Goal: Task Accomplishment & Management: Complete application form

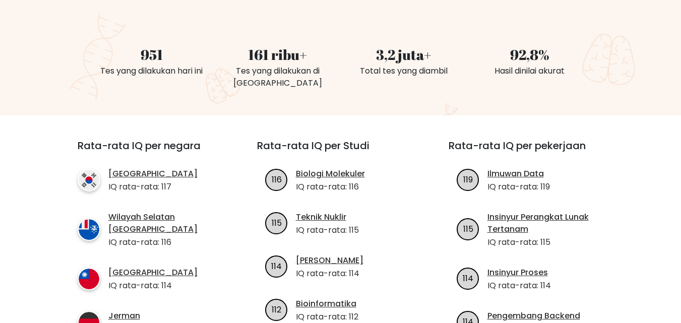
scroll to position [151, 0]
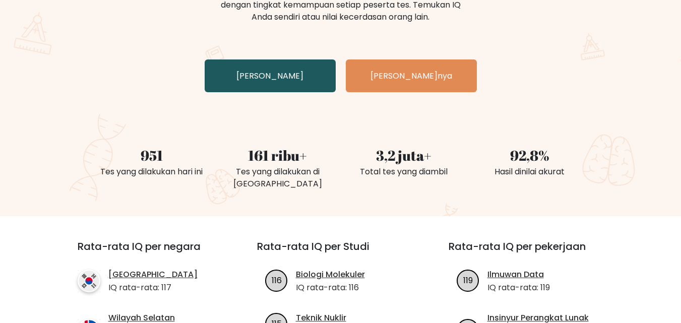
click at [312, 82] on link "Uji Diri Anda" at bounding box center [270, 75] width 131 height 33
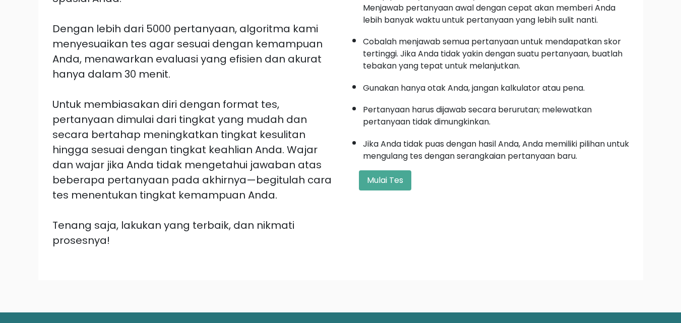
scroll to position [164, 0]
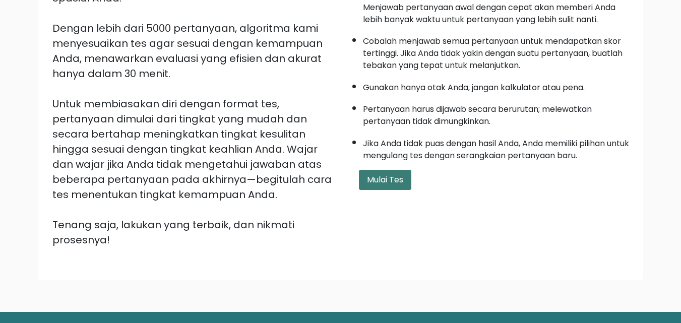
click at [391, 180] on font "Mulai Tes" at bounding box center [385, 180] width 36 height 12
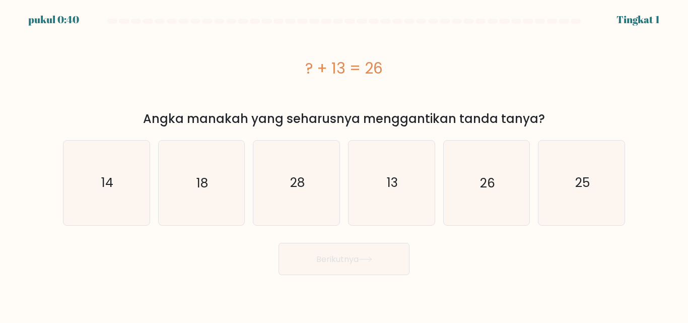
click at [560, 80] on div "? + 13 = 26" at bounding box center [344, 68] width 562 height 81
click at [378, 194] on icon "13" at bounding box center [392, 183] width 84 height 84
click at [345, 164] on input "D. 13" at bounding box center [344, 163] width 1 height 3
radio input "true"
click at [359, 260] on font "Berikutnya" at bounding box center [337, 259] width 42 height 12
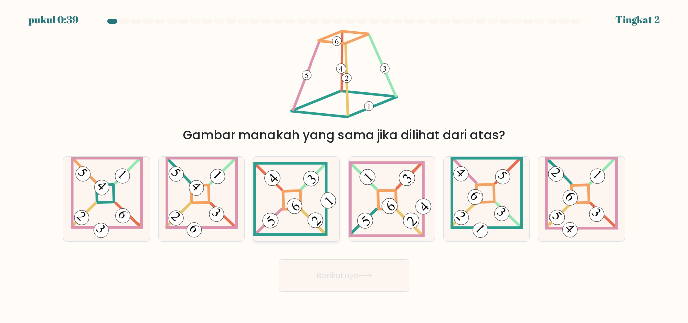
click at [297, 211] on 841 at bounding box center [295, 206] width 22 height 22
click at [344, 164] on input "C." at bounding box center [344, 163] width 1 height 3
radio input "true"
click at [310, 262] on button "Berikutnya" at bounding box center [344, 275] width 131 height 33
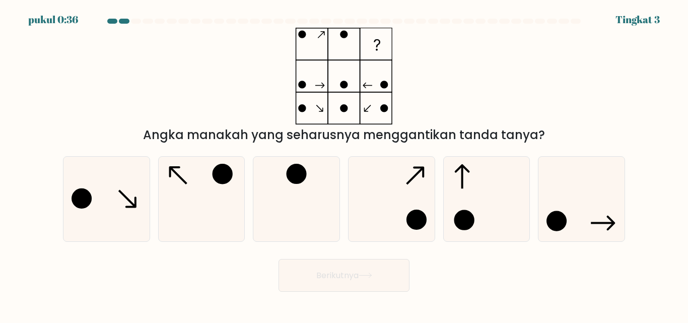
click at [312, 271] on button "Berikutnya" at bounding box center [344, 275] width 131 height 33
click at [196, 189] on icon at bounding box center [201, 199] width 84 height 84
click at [344, 164] on input "B." at bounding box center [344, 163] width 1 height 3
radio input "true"
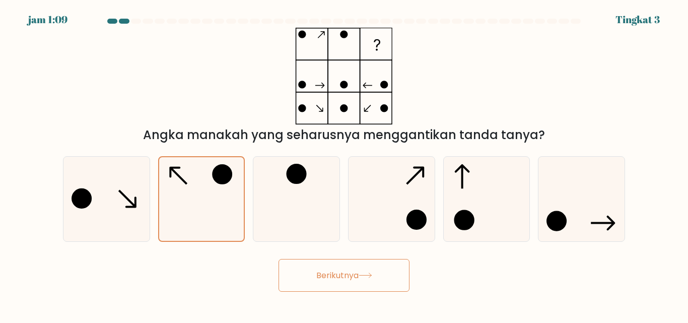
click at [357, 266] on button "Berikutnya" at bounding box center [344, 275] width 131 height 33
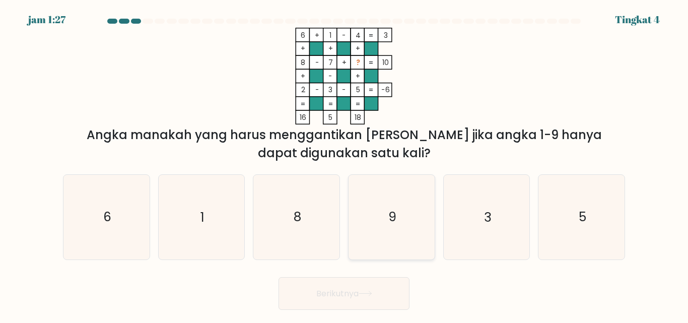
click at [378, 227] on icon "9" at bounding box center [392, 217] width 84 height 84
click at [345, 164] on input "D. 9" at bounding box center [344, 163] width 1 height 3
radio input "true"
click at [362, 288] on button "Berikutnya" at bounding box center [344, 293] width 131 height 33
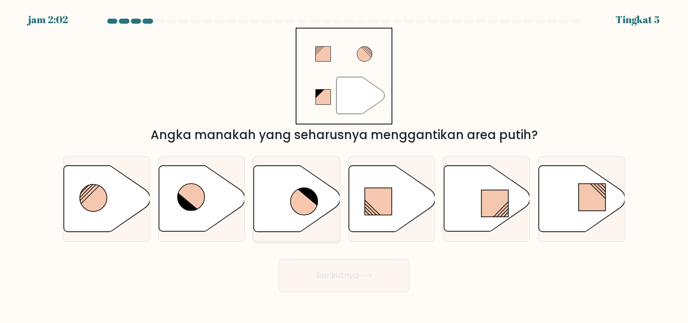
click at [287, 200] on icon at bounding box center [297, 199] width 86 height 66
click at [344, 164] on input "C." at bounding box center [344, 163] width 1 height 3
radio input "true"
click at [355, 274] on font "Berikutnya" at bounding box center [337, 276] width 42 height 12
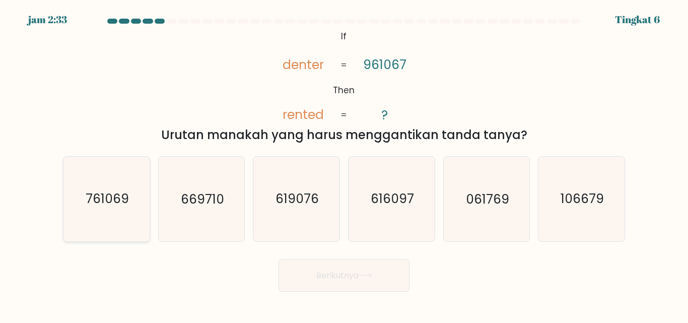
click at [97, 211] on icon "761069" at bounding box center [106, 199] width 84 height 84
click at [344, 164] on input "A. 761069" at bounding box center [344, 163] width 1 height 3
radio input "true"
click at [316, 278] on font "Berikutnya" at bounding box center [337, 276] width 42 height 12
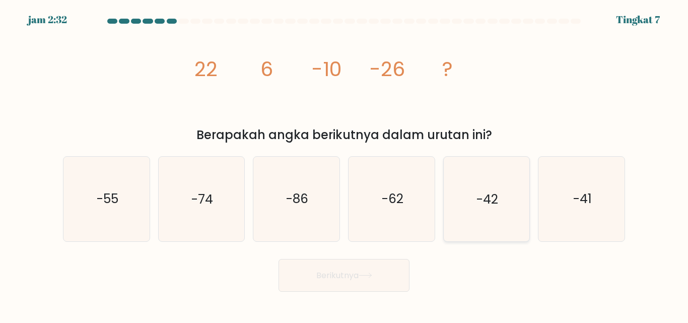
click at [474, 215] on icon "-42" at bounding box center [486, 199] width 84 height 84
click at [345, 164] on input "Dan. -42" at bounding box center [344, 163] width 1 height 3
radio input "true"
click at [347, 276] on font "Berikutnya" at bounding box center [337, 276] width 42 height 12
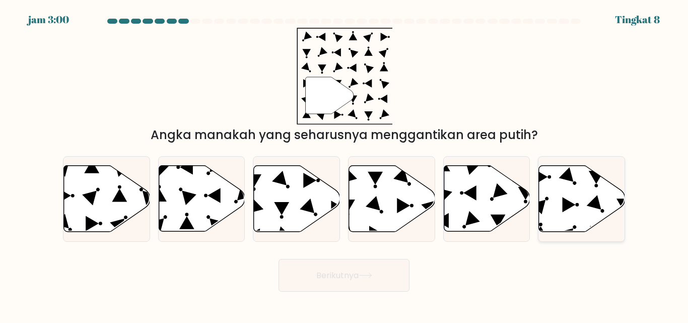
click at [579, 208] on icon at bounding box center [582, 199] width 86 height 66
click at [345, 164] on input "F." at bounding box center [344, 163] width 1 height 3
radio input "true"
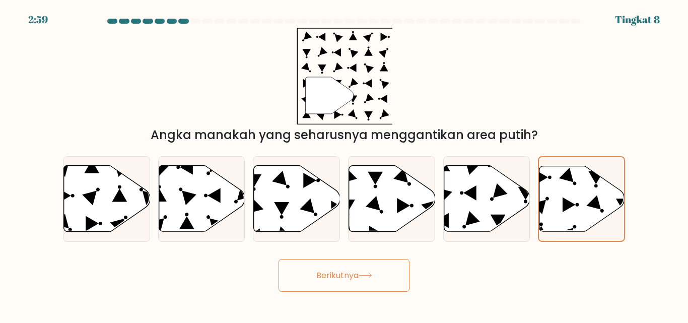
click at [398, 267] on button "Berikutnya" at bounding box center [344, 275] width 131 height 33
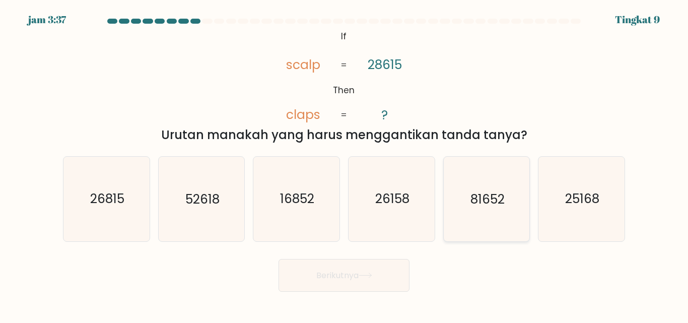
click at [480, 197] on text "81652" at bounding box center [488, 199] width 34 height 18
click at [345, 164] on input "Dan. 81652" at bounding box center [344, 163] width 1 height 3
radio input "true"
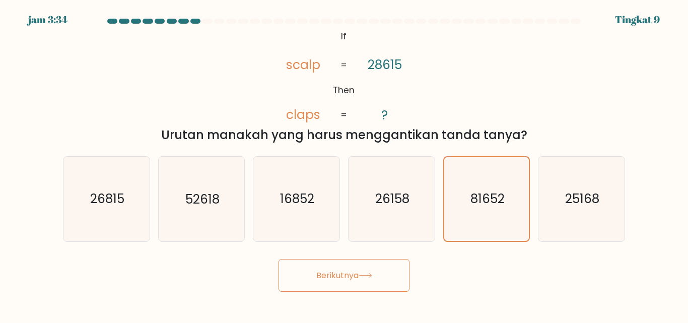
click at [337, 277] on font "Berikutnya" at bounding box center [337, 276] width 42 height 12
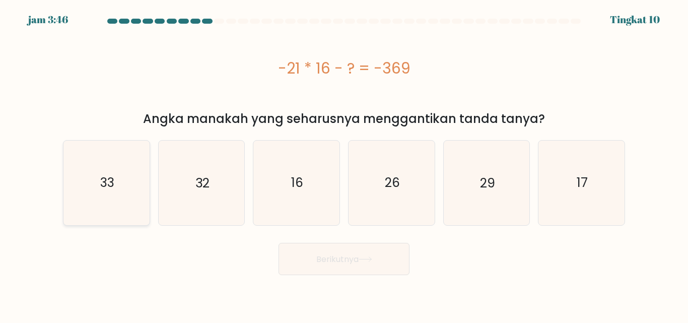
click at [122, 190] on icon "33" at bounding box center [106, 183] width 84 height 84
click at [344, 164] on input "A. 33" at bounding box center [344, 163] width 1 height 3
radio input "true"
click at [341, 258] on font "Berikutnya" at bounding box center [337, 259] width 42 height 12
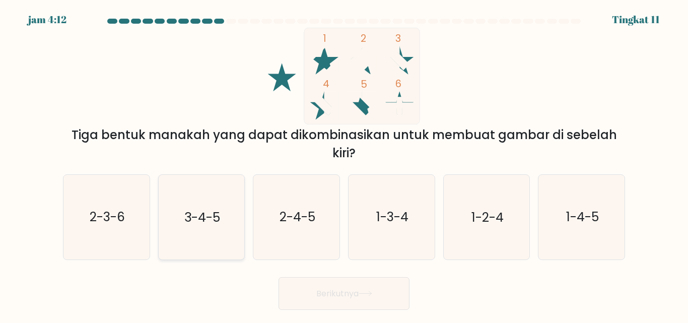
click at [222, 231] on icon "3-4-5" at bounding box center [201, 217] width 84 height 84
click at [344, 164] on input "B. 3-4-5" at bounding box center [344, 163] width 1 height 3
radio input "true"
click at [363, 293] on icon at bounding box center [365, 293] width 12 height 5
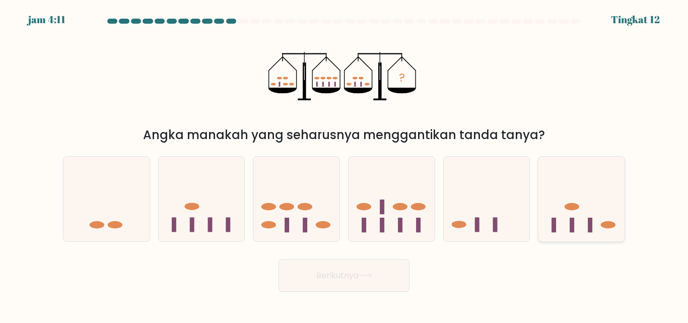
click at [577, 211] on icon at bounding box center [582, 198] width 86 height 71
click at [345, 164] on input "F." at bounding box center [344, 163] width 1 height 3
radio input "true"
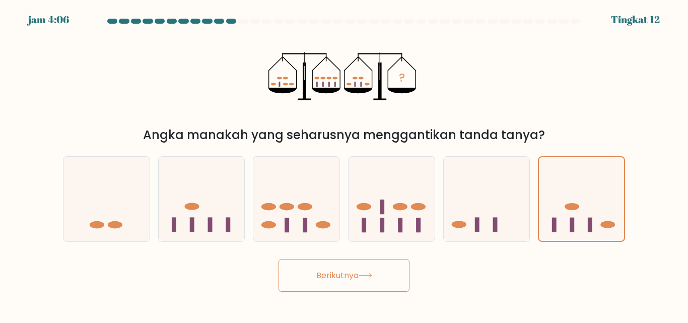
click at [347, 289] on button "Berikutnya" at bounding box center [344, 275] width 131 height 33
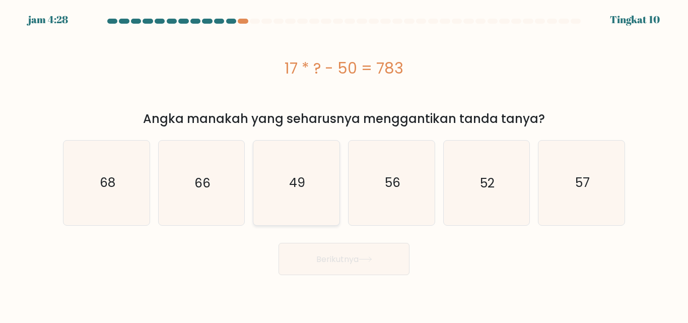
click at [287, 176] on icon "49" at bounding box center [296, 183] width 84 height 84
click at [344, 164] on input "C. 49" at bounding box center [344, 163] width 1 height 3
radio input "true"
click at [335, 269] on button "Berikutnya" at bounding box center [344, 259] width 131 height 33
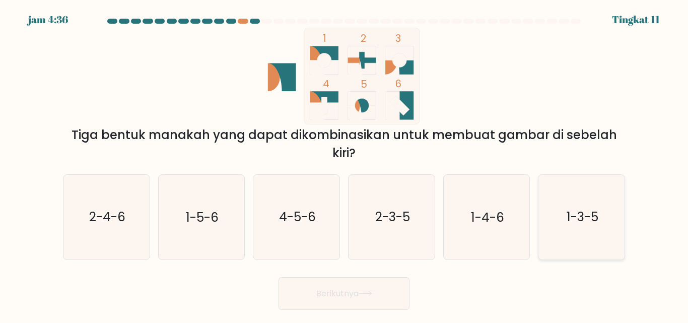
click at [580, 212] on text "1-3-5" at bounding box center [583, 218] width 32 height 18
click at [345, 164] on input "F. 1-3-5" at bounding box center [344, 163] width 1 height 3
radio input "true"
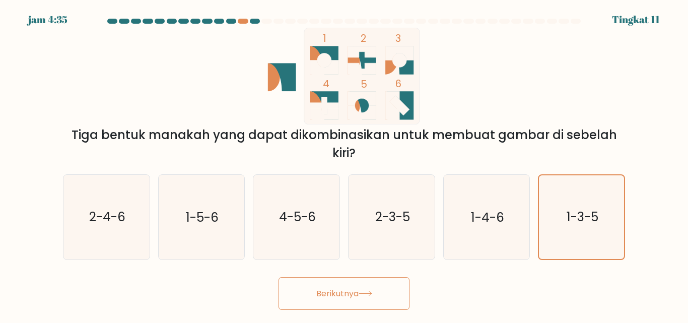
click at [312, 283] on button "Berikutnya" at bounding box center [344, 293] width 131 height 33
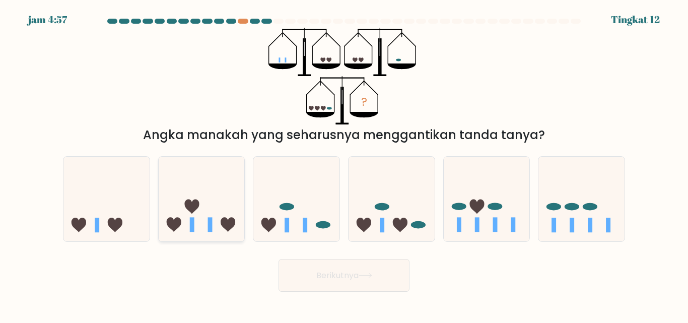
click at [206, 205] on icon at bounding box center [202, 198] width 86 height 71
click at [344, 164] on input "B." at bounding box center [344, 163] width 1 height 3
radio input "true"
click at [371, 266] on button "Berikutnya" at bounding box center [344, 275] width 131 height 33
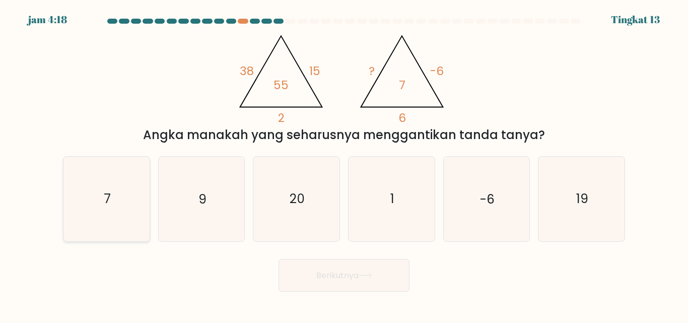
click at [125, 189] on icon "7" at bounding box center [106, 199] width 84 height 84
click at [344, 164] on input "A. 7" at bounding box center [344, 163] width 1 height 3
radio input "true"
click at [341, 273] on font "Berikutnya" at bounding box center [337, 276] width 42 height 12
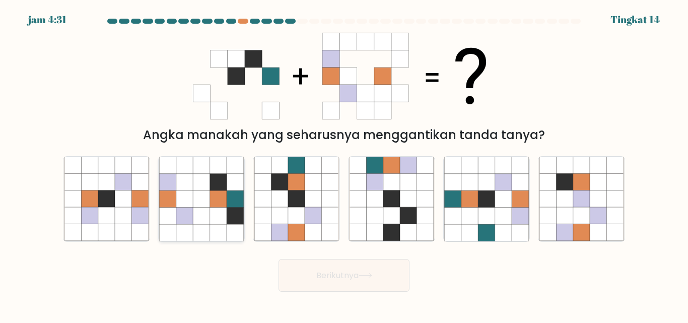
click at [207, 208] on icon at bounding box center [201, 216] width 17 height 17
click at [344, 164] on input "B." at bounding box center [344, 163] width 1 height 3
radio input "true"
click at [337, 274] on font "Berikutnya" at bounding box center [337, 276] width 42 height 12
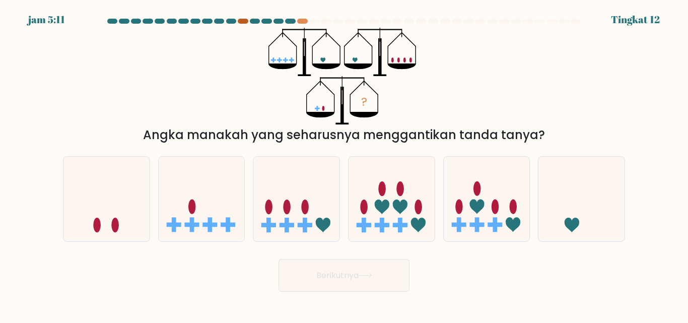
click at [245, 19] on div at bounding box center [243, 21] width 10 height 5
click at [243, 19] on div at bounding box center [243, 21] width 10 height 5
click at [130, 187] on icon at bounding box center [106, 198] width 86 height 71
click at [344, 164] on input "A." at bounding box center [344, 163] width 1 height 3
radio input "true"
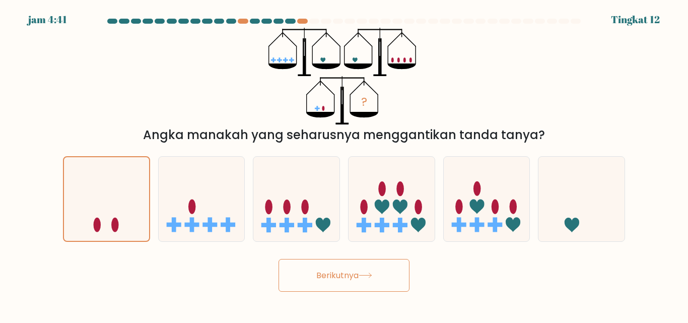
click at [325, 270] on font "Berikutnya" at bounding box center [337, 276] width 42 height 12
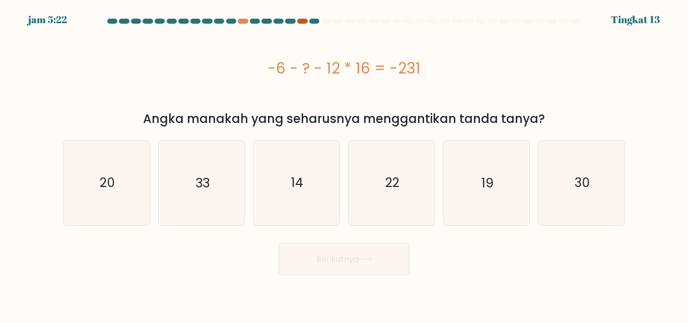
click at [304, 20] on div at bounding box center [302, 21] width 10 height 5
click at [195, 181] on text "33" at bounding box center [202, 183] width 14 height 18
click at [344, 164] on input "B. 33" at bounding box center [344, 163] width 1 height 3
radio input "true"
click at [354, 255] on font "Berikutnya" at bounding box center [337, 259] width 42 height 12
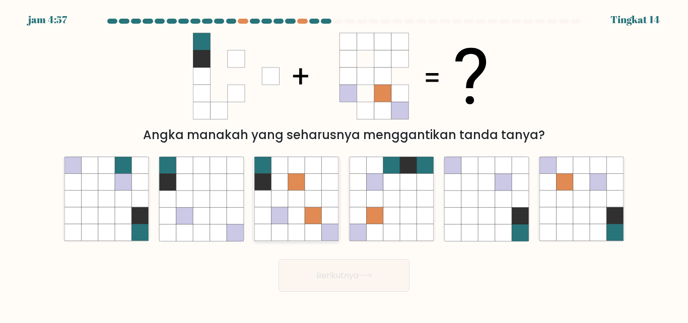
click at [324, 227] on icon at bounding box center [330, 232] width 17 height 17
click at [344, 164] on input "C." at bounding box center [344, 163] width 1 height 3
radio input "true"
click at [340, 274] on font "Berikutnya" at bounding box center [337, 276] width 42 height 12
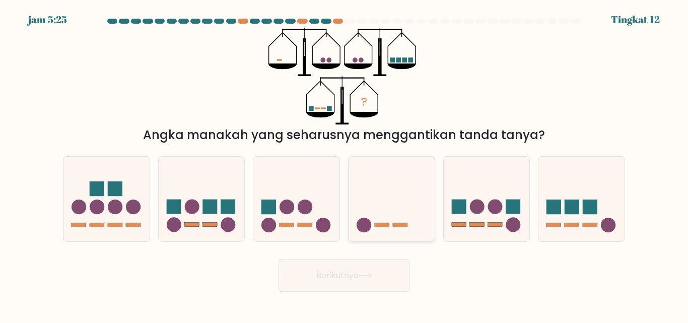
click at [385, 207] on icon at bounding box center [392, 198] width 86 height 71
click at [345, 164] on input "D." at bounding box center [344, 163] width 1 height 3
radio input "true"
click at [360, 263] on button "Berikutnya" at bounding box center [344, 275] width 131 height 33
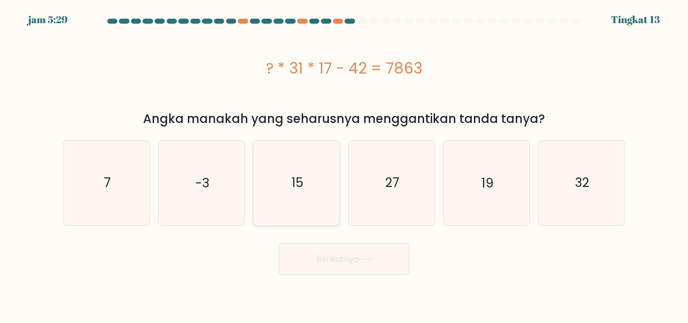
click at [329, 187] on icon "15" at bounding box center [296, 183] width 84 height 84
click at [344, 164] on input "C. 15" at bounding box center [344, 163] width 1 height 3
radio input "true"
click at [334, 262] on font "Berikutnya" at bounding box center [337, 259] width 42 height 12
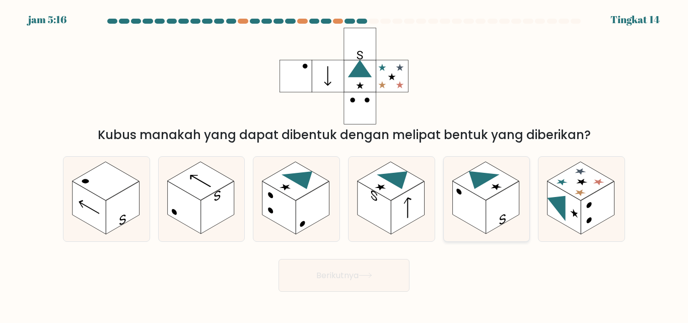
click at [489, 206] on rect at bounding box center [502, 207] width 33 height 53
click at [345, 164] on input "Dan." at bounding box center [344, 163] width 1 height 3
radio input "true"
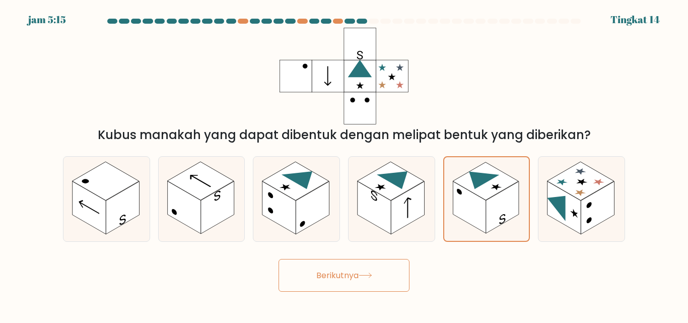
click at [377, 262] on button "Berikutnya" at bounding box center [344, 275] width 131 height 33
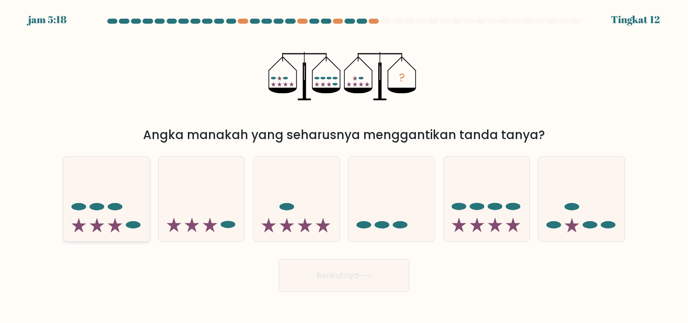
click at [121, 188] on icon at bounding box center [106, 198] width 86 height 71
click at [344, 164] on input "A." at bounding box center [344, 163] width 1 height 3
radio input "true"
click at [366, 261] on button "Berikutnya" at bounding box center [344, 275] width 131 height 33
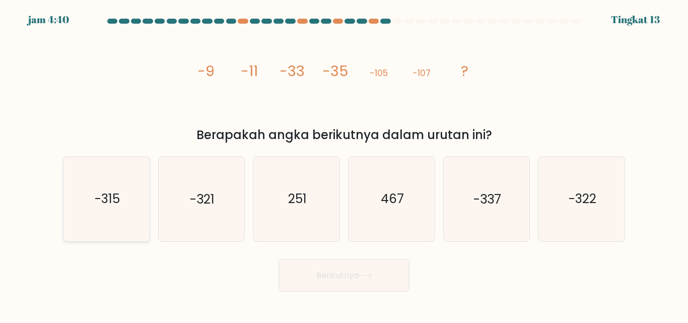
click at [102, 216] on icon "-315" at bounding box center [106, 199] width 84 height 84
click at [344, 164] on input "A. -315" at bounding box center [344, 163] width 1 height 3
radio input "true"
click at [307, 272] on button "Berikutnya" at bounding box center [344, 275] width 131 height 33
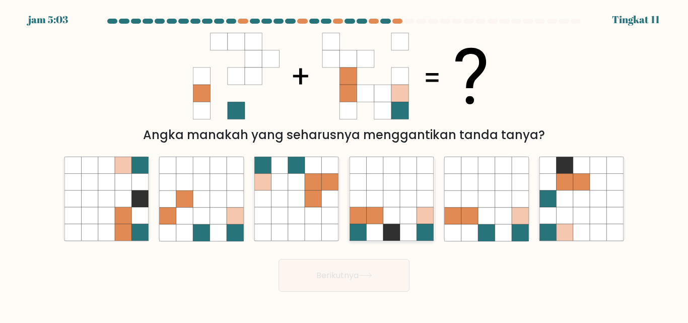
click at [432, 220] on icon at bounding box center [425, 216] width 17 height 17
click at [345, 164] on input "D." at bounding box center [344, 163] width 1 height 3
radio input "true"
click at [367, 280] on button "Berikutnya" at bounding box center [344, 275] width 131 height 33
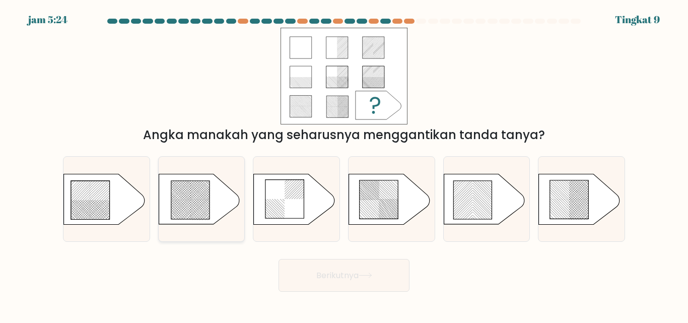
click at [189, 207] on icon at bounding box center [190, 200] width 38 height 38
click at [344, 164] on input "B." at bounding box center [344, 163] width 1 height 3
radio input "true"
click at [331, 269] on button "Berikutnya" at bounding box center [344, 275] width 131 height 33
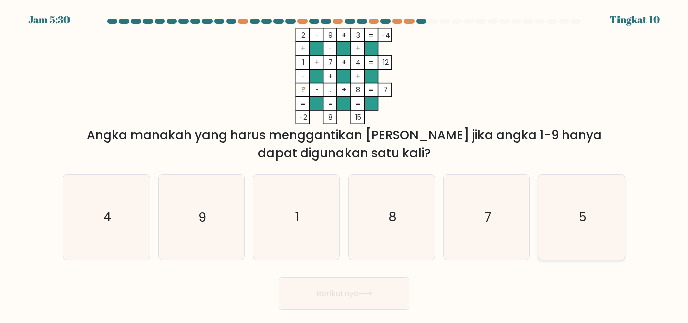
click at [560, 217] on icon "5" at bounding box center [582, 217] width 84 height 84
click at [345, 164] on input "F. 5" at bounding box center [344, 163] width 1 height 3
radio input "true"
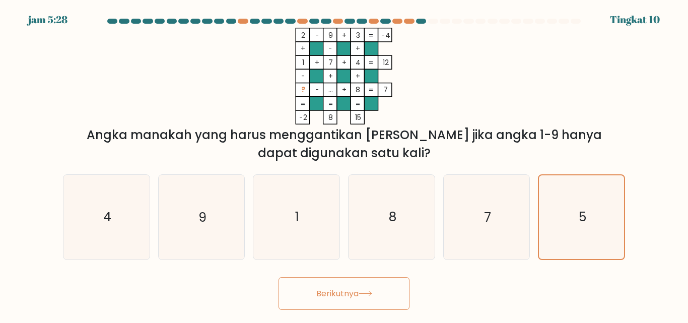
click at [340, 295] on font "Berikutnya" at bounding box center [337, 294] width 42 height 12
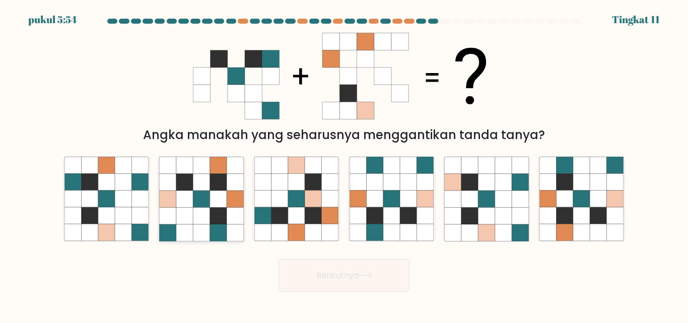
click at [202, 199] on icon at bounding box center [201, 199] width 17 height 17
click at [344, 164] on input "B." at bounding box center [344, 163] width 1 height 3
radio input "true"
click at [371, 280] on button "Berikutnya" at bounding box center [344, 275] width 131 height 33
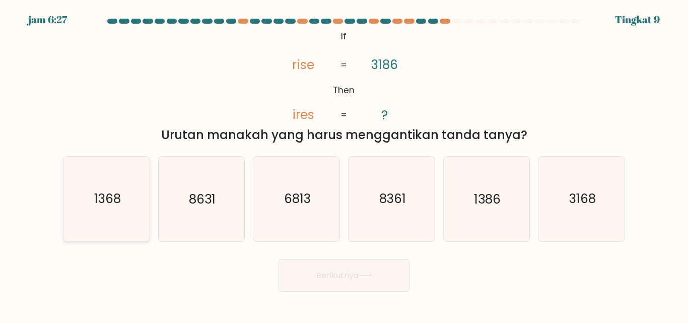
click at [119, 208] on icon "1368" at bounding box center [106, 199] width 84 height 84
click at [344, 164] on input "A. 1368" at bounding box center [344, 163] width 1 height 3
radio input "true"
click at [359, 273] on font "Berikutnya" at bounding box center [337, 276] width 42 height 12
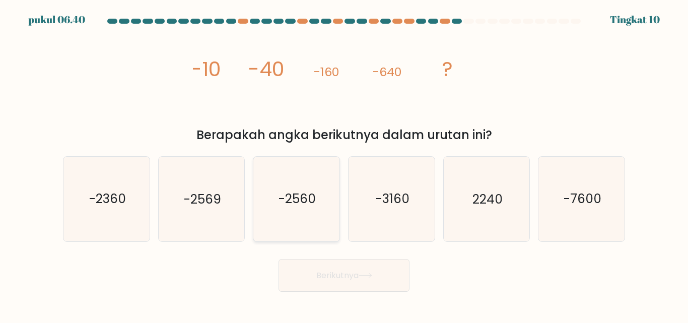
click at [289, 217] on icon "-2560" at bounding box center [296, 199] width 84 height 84
click at [344, 164] on input "C. -2560" at bounding box center [344, 163] width 1 height 3
radio input "true"
click at [364, 280] on button "Berikutnya" at bounding box center [344, 275] width 131 height 33
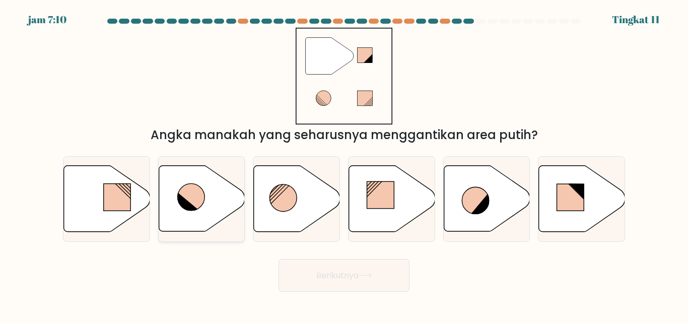
click at [206, 184] on icon at bounding box center [202, 199] width 86 height 66
click at [344, 164] on input "B." at bounding box center [344, 163] width 1 height 3
radio input "true"
click at [311, 281] on button "Berikutnya" at bounding box center [344, 275] width 131 height 33
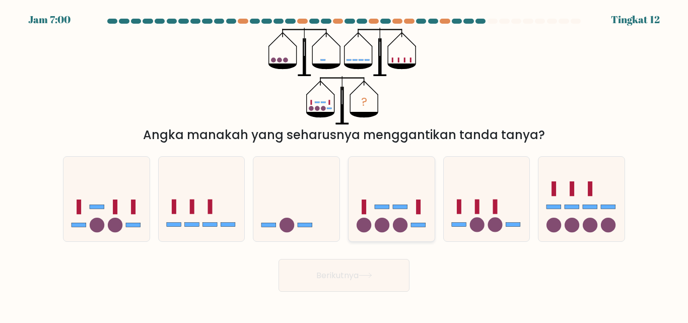
click at [407, 220] on icon at bounding box center [392, 198] width 86 height 71
click at [345, 164] on input "D." at bounding box center [344, 163] width 1 height 3
radio input "true"
click at [374, 269] on button "Berikutnya" at bounding box center [344, 275] width 131 height 33
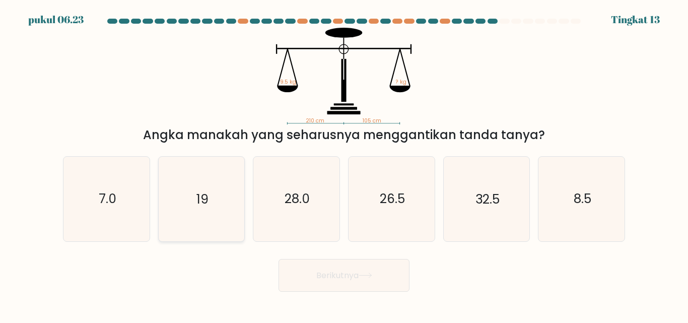
click at [231, 202] on icon "19" at bounding box center [201, 199] width 84 height 84
click at [344, 164] on input "B. 19" at bounding box center [344, 163] width 1 height 3
radio input "true"
click at [327, 274] on font "Berikutnya" at bounding box center [337, 276] width 42 height 12
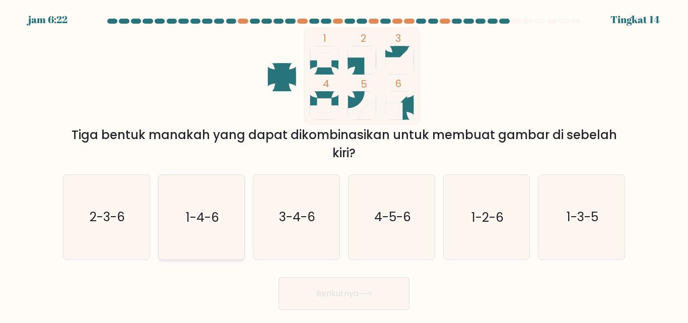
click at [186, 234] on icon "1-4-6" at bounding box center [201, 217] width 84 height 84
click at [344, 164] on input "B. 1-4-6" at bounding box center [344, 163] width 1 height 3
radio input "true"
click at [326, 294] on font "Berikutnya" at bounding box center [337, 294] width 42 height 12
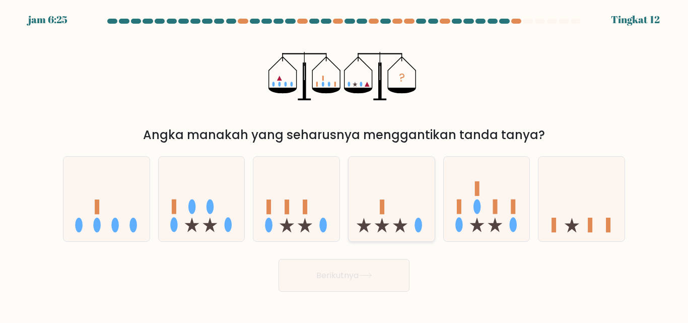
click at [374, 223] on icon at bounding box center [392, 198] width 86 height 71
click at [345, 164] on input "D." at bounding box center [344, 163] width 1 height 3
radio input "true"
click at [355, 277] on font "Berikutnya" at bounding box center [337, 276] width 42 height 12
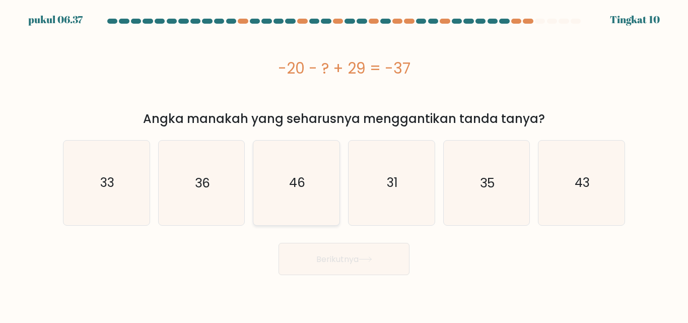
click at [288, 162] on icon "46" at bounding box center [296, 183] width 84 height 84
click at [344, 162] on input "C. 46" at bounding box center [344, 163] width 1 height 3
radio input "true"
click at [327, 254] on font "Berikutnya" at bounding box center [337, 259] width 42 height 12
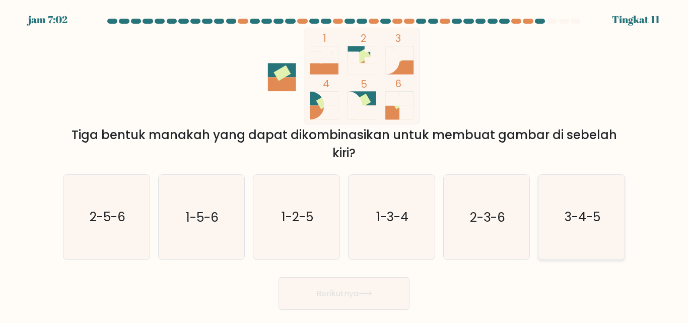
click at [572, 227] on icon "3-4-5" at bounding box center [582, 217] width 84 height 84
click at [345, 164] on input "F. 3-4-5" at bounding box center [344, 163] width 1 height 3
radio input "true"
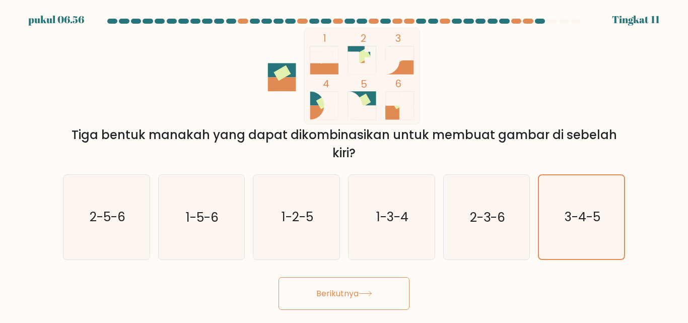
click at [359, 297] on font "Berikutnya" at bounding box center [337, 294] width 42 height 12
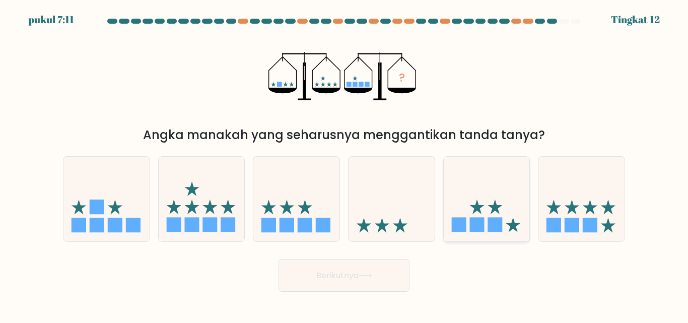
click at [488, 206] on icon at bounding box center [495, 207] width 15 height 15
click at [345, 164] on input "Dan." at bounding box center [344, 163] width 1 height 3
radio input "true"
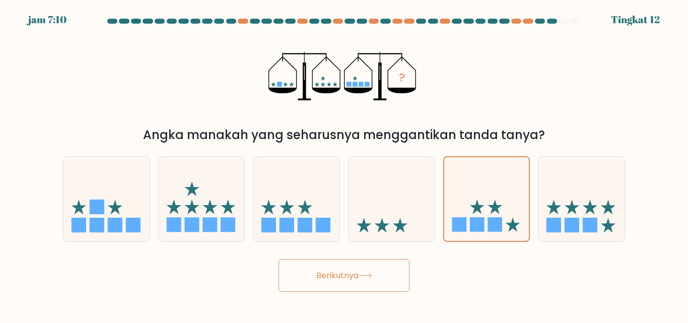
click at [384, 270] on button "Berikutnya" at bounding box center [344, 275] width 131 height 33
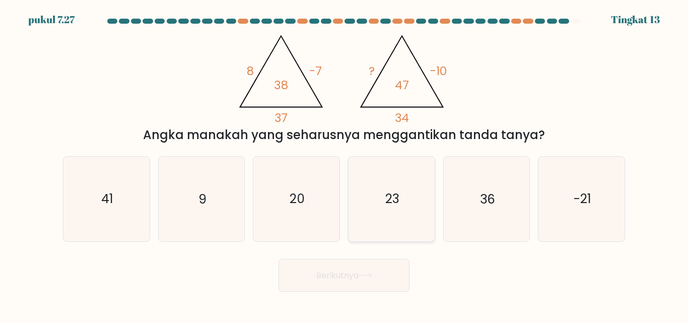
click at [381, 187] on icon "23" at bounding box center [392, 199] width 84 height 84
click at [345, 164] on input "D. 23" at bounding box center [344, 163] width 1 height 3
radio input "true"
click at [362, 277] on icon at bounding box center [366, 276] width 14 height 6
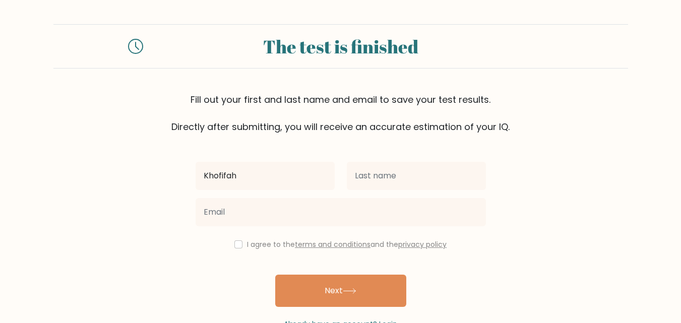
type input "Khofifah"
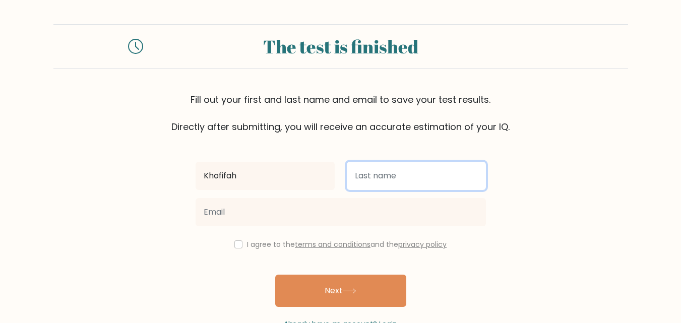
click at [374, 181] on input "text" at bounding box center [416, 176] width 139 height 28
type input "Aulia"
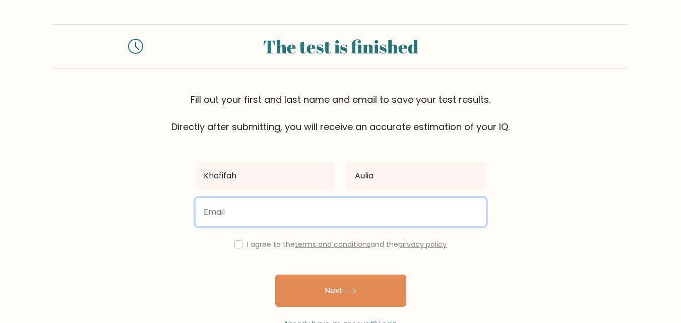
click at [317, 218] on input "email" at bounding box center [340, 212] width 290 height 28
type input "khofifahaulia88@gmail.com"
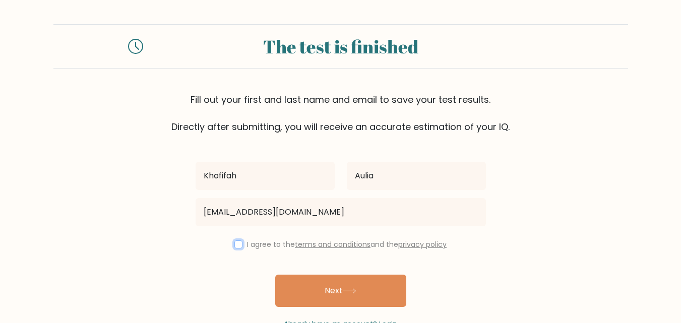
click at [235, 241] on input "checkbox" at bounding box center [238, 244] width 8 height 8
checkbox input "true"
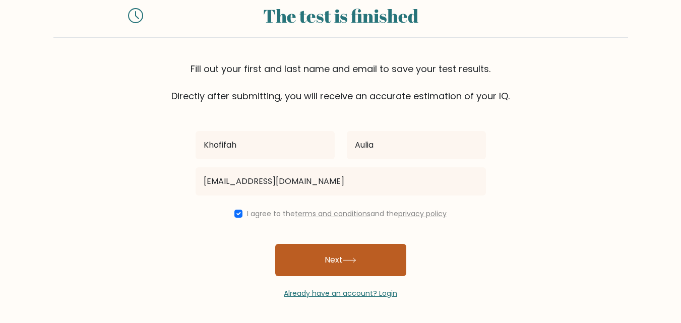
click at [318, 251] on button "Next" at bounding box center [340, 260] width 131 height 32
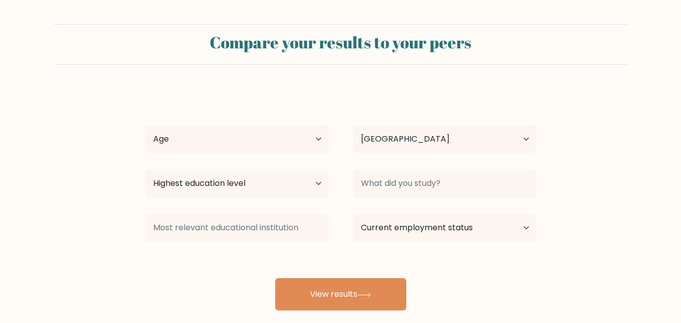
select select "ID"
click at [230, 140] on select "Age Under 18 years old 18-24 years old 25-34 years old 35-44 years old 45-54 ye…" at bounding box center [236, 139] width 183 height 28
select select "25_34"
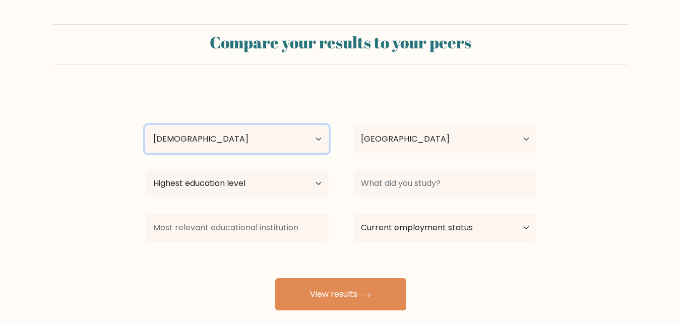
click at [145, 125] on select "Age Under 18 years old 18-24 years old 25-34 years old 35-44 years old 45-54 ye…" at bounding box center [236, 139] width 183 height 28
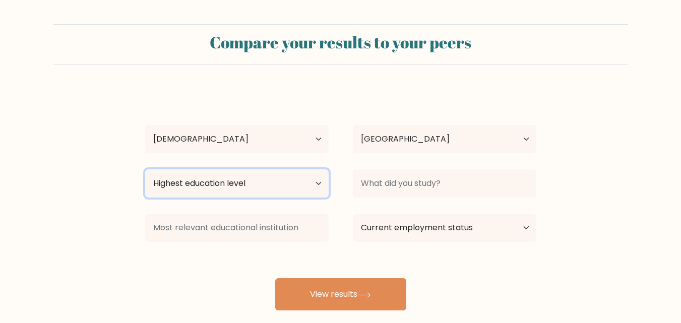
click at [255, 181] on select "Highest education level No schooling Primary Lower Secondary Upper Secondary Oc…" at bounding box center [236, 183] width 183 height 28
select select "bachelors_degree"
click at [145, 169] on select "Highest education level No schooling Primary Lower Secondary Upper Secondary Oc…" at bounding box center [236, 183] width 183 height 28
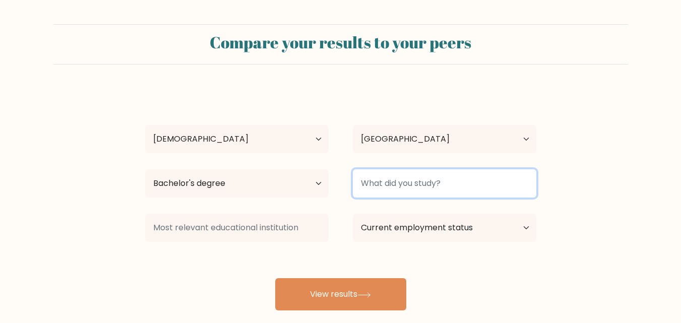
click at [432, 186] on input at bounding box center [444, 183] width 183 height 28
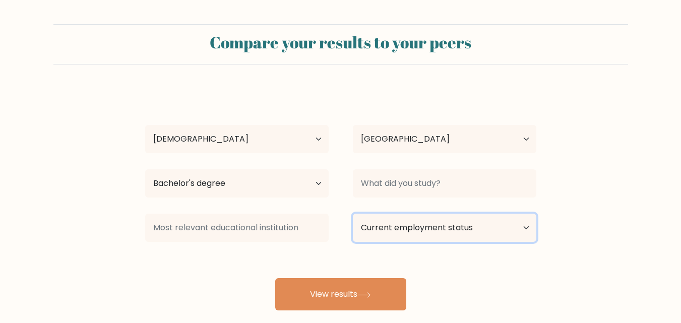
click at [399, 232] on select "Current employment status Employed Student Retired Other / prefer not to answer" at bounding box center [444, 228] width 183 height 28
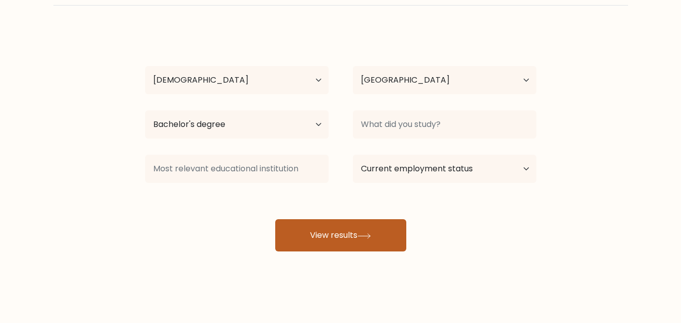
click at [371, 233] on icon at bounding box center [364, 236] width 14 height 6
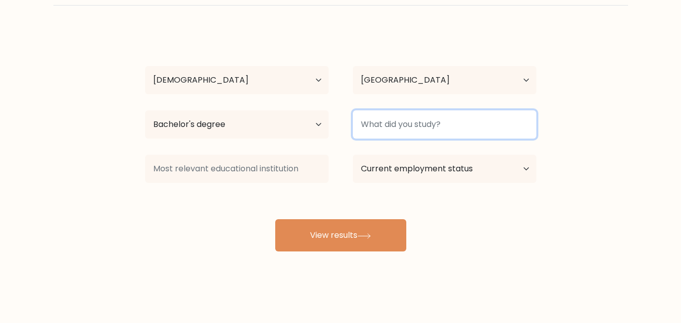
click at [421, 117] on input at bounding box center [444, 124] width 183 height 28
click at [434, 124] on input at bounding box center [444, 124] width 183 height 28
type input "Agribisnis"
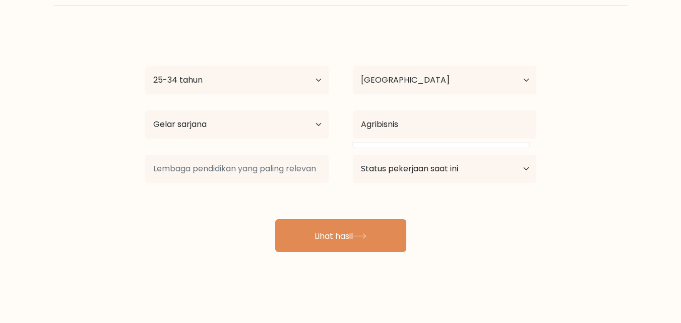
click at [494, 236] on div "Khofifah Aulia Usia Di bawah 18 tahun 18-24 tahun 25-34 tahun 35-44 tahun 45-54…" at bounding box center [340, 141] width 403 height 222
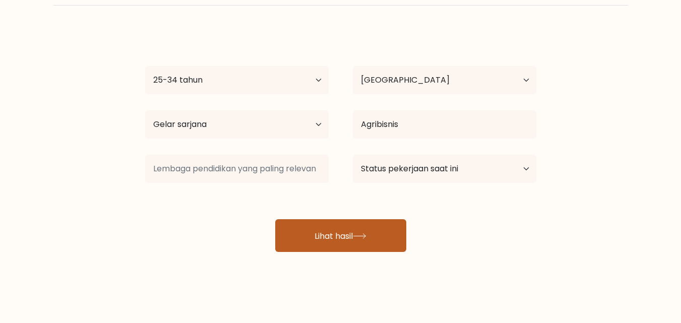
click at [383, 241] on button "Lihat hasil" at bounding box center [340, 235] width 131 height 33
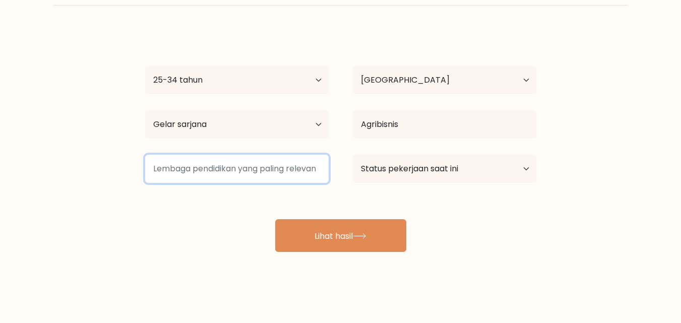
click at [273, 165] on input at bounding box center [236, 169] width 183 height 28
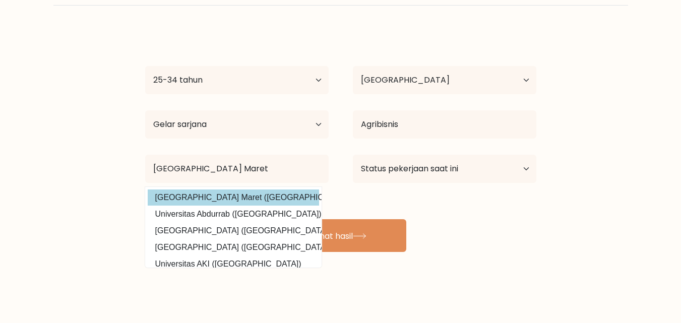
click at [265, 199] on option "Universitas Sebelas Maret (Indonesia)" at bounding box center [233, 197] width 171 height 16
type input "Universitas Sebelas Maret"
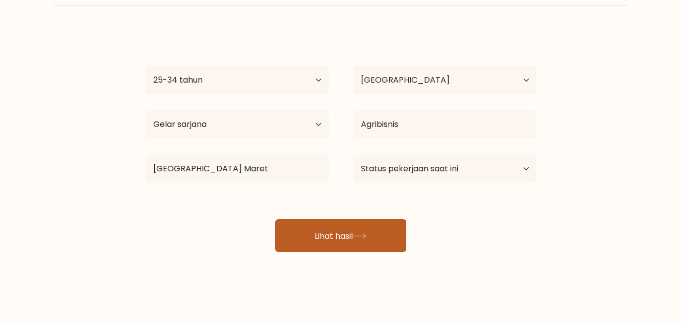
click at [341, 245] on button "Lihat hasil" at bounding box center [340, 235] width 131 height 33
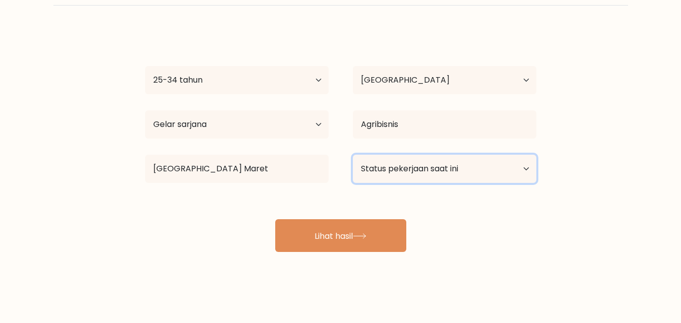
click at [420, 168] on select "Status pekerjaan saat ini Bekerja Murid Pensiun Lainnya / lebih suka tidak menj…" at bounding box center [444, 169] width 183 height 28
select select "other"
click at [353, 155] on select "Status pekerjaan saat ini Bekerja Murid Pensiun Lainnya / lebih suka tidak menj…" at bounding box center [444, 169] width 183 height 28
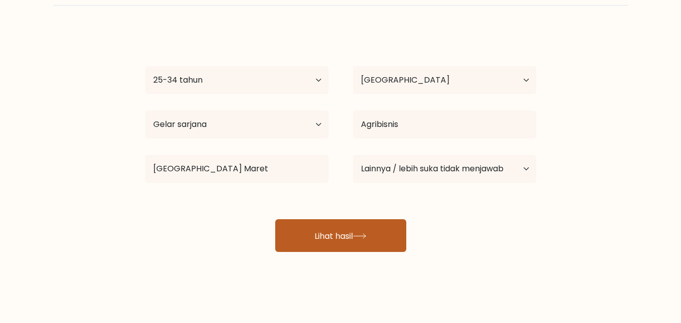
click at [389, 243] on button "Lihat hasil" at bounding box center [340, 235] width 131 height 33
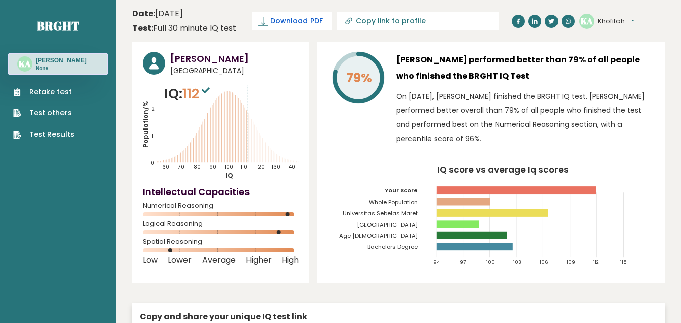
click at [317, 14] on link "Download PDF" at bounding box center [291, 21] width 81 height 18
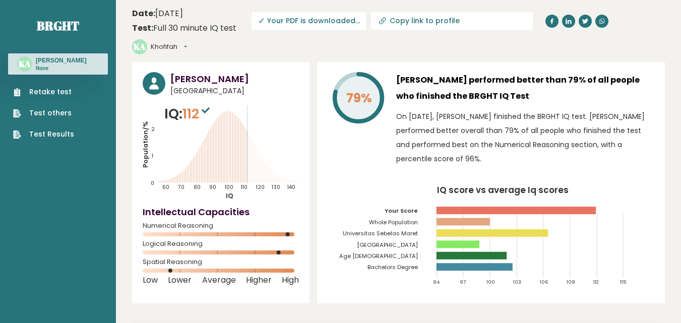
click at [315, 19] on span "✓ Your PDF is downloaded..." at bounding box center [308, 21] width 114 height 18
click at [295, 25] on span "✓ Your PDF is downloaded..." at bounding box center [308, 21] width 114 height 18
click at [289, 18] on span "✓ Your PDF is downloaded..." at bounding box center [308, 21] width 114 height 18
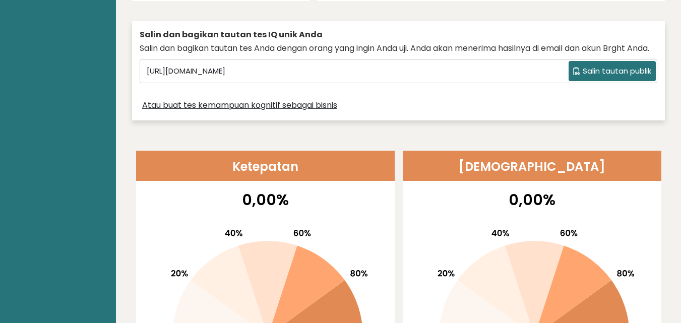
scroll to position [50, 0]
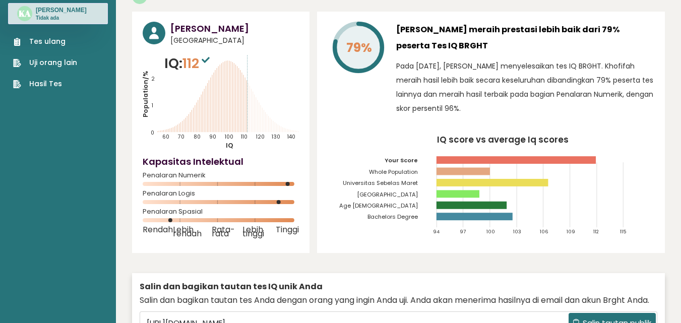
click at [488, 232] on div "79% Khofifah Aulia meraih prestasi lebih baik dari 79% peserta Tes IQ BRGHT Pad…" at bounding box center [491, 132] width 348 height 241
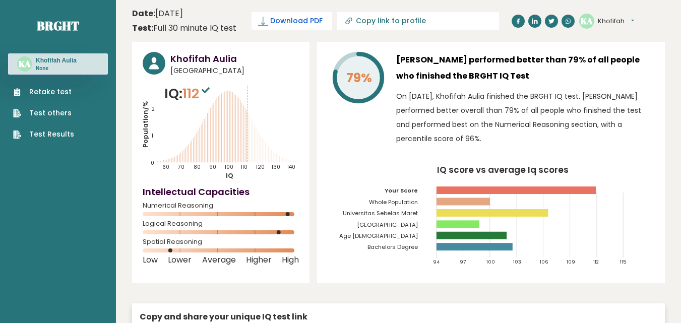
click at [285, 19] on span "Download PDF" at bounding box center [296, 21] width 52 height 11
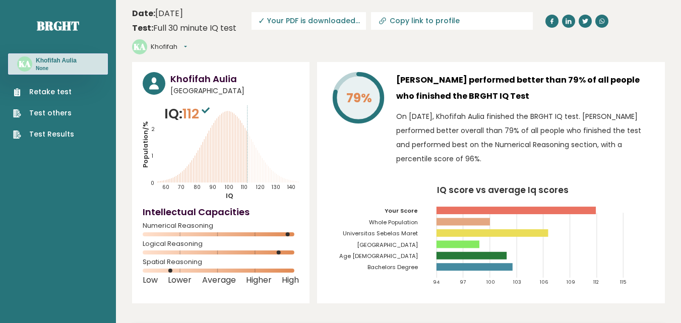
click at [60, 136] on link "Test Results" at bounding box center [43, 134] width 61 height 11
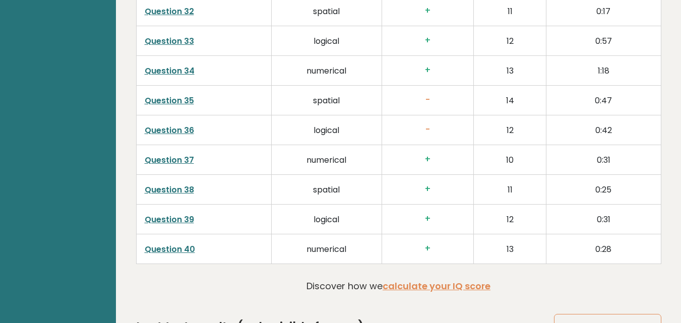
scroll to position [2610, 0]
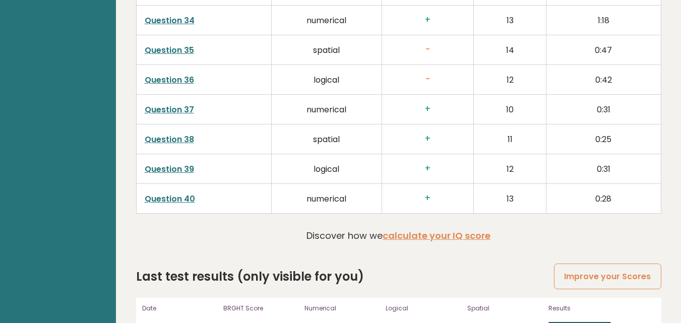
click at [557, 322] on link "View results" at bounding box center [579, 328] width 62 height 13
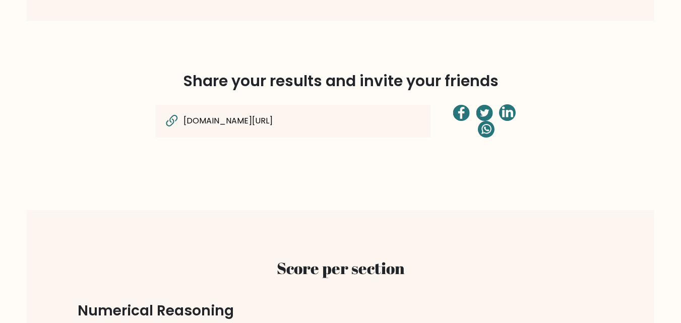
scroll to position [756, 0]
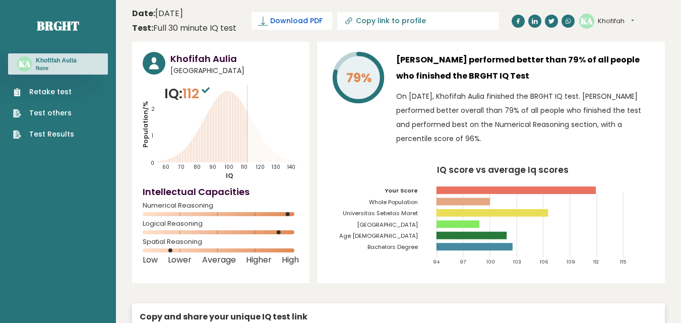
click at [284, 22] on span "Download PDF" at bounding box center [296, 21] width 52 height 11
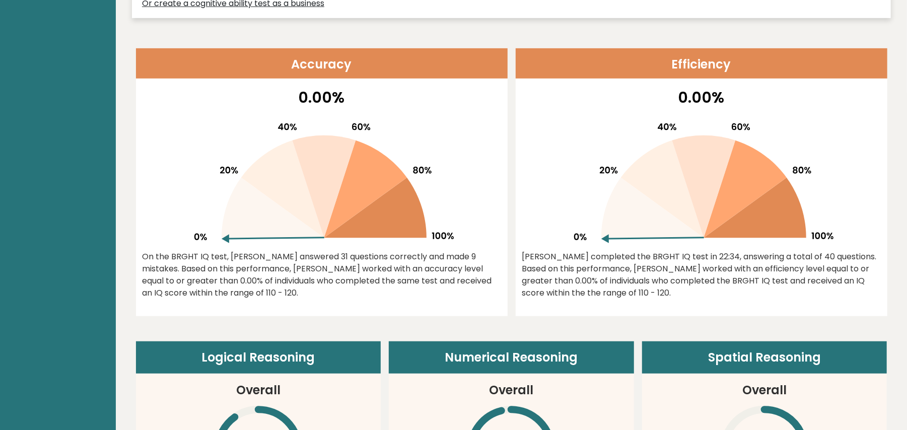
scroll to position [84, 0]
